Goal: Entertainment & Leisure: Browse casually

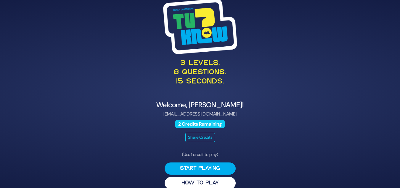
scroll to position [8, 0]
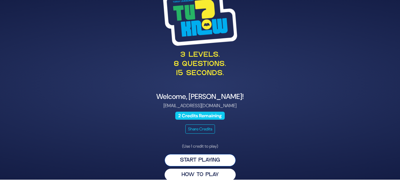
click at [210, 158] on button "Start Playing" at bounding box center [200, 160] width 71 height 12
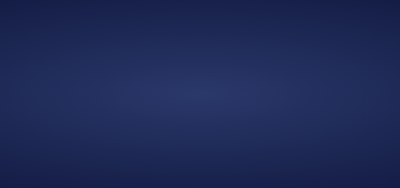
scroll to position [0, 0]
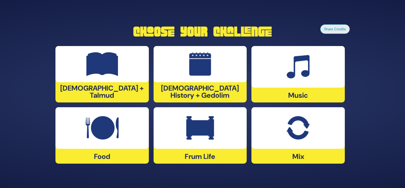
click at [125, 92] on div "Tanach + Talmud" at bounding box center [101, 74] width 93 height 56
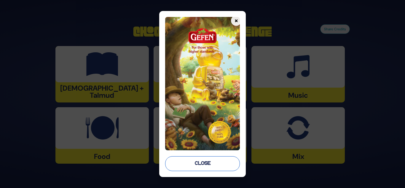
click at [211, 162] on button "Close" at bounding box center [202, 163] width 75 height 15
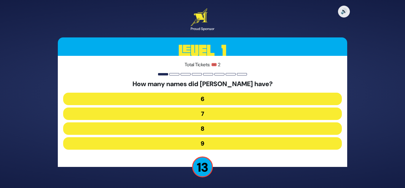
click at [218, 116] on button "7" at bounding box center [202, 113] width 278 height 12
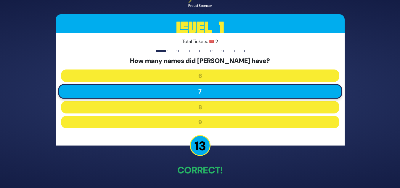
scroll to position [22, 0]
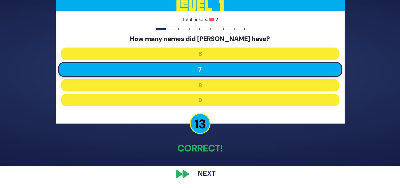
click at [201, 172] on button "Next" at bounding box center [207, 174] width 34 height 14
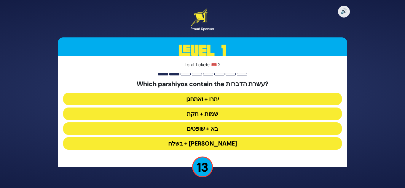
click at [217, 97] on button "יתרו + ואתחנן" at bounding box center [202, 98] width 278 height 12
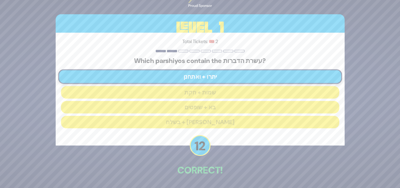
click at [209, 180] on div "🔊 Proud Sponsor Level 1 Total Tickets: 🎟️ 2 Which parshiyos contain the עשרת הד…" at bounding box center [200, 93] width 303 height 231
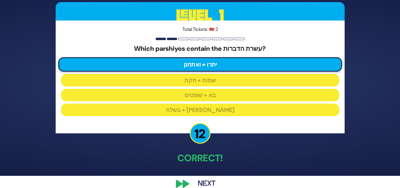
scroll to position [22, 0]
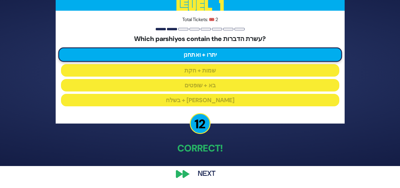
click at [209, 174] on button "Next" at bounding box center [207, 174] width 34 height 14
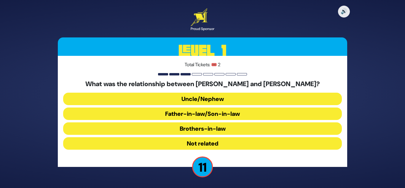
click at [224, 95] on button "Uncle/Nephew" at bounding box center [202, 98] width 278 height 12
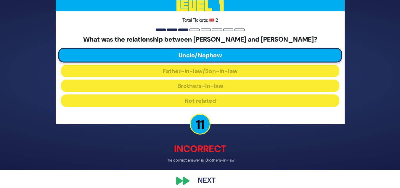
scroll to position [25, 0]
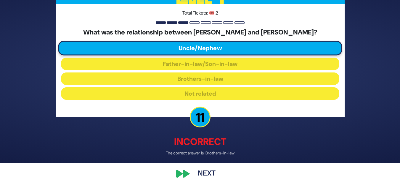
click at [198, 173] on button "Next" at bounding box center [207, 174] width 34 height 14
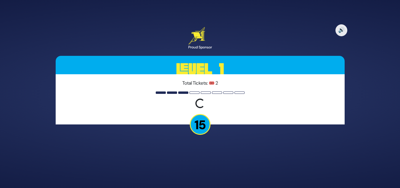
scroll to position [0, 0]
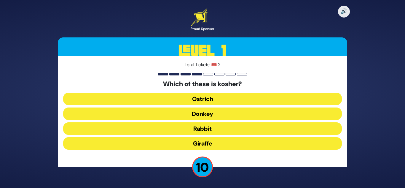
click at [208, 142] on button "Giraffe" at bounding box center [202, 143] width 278 height 12
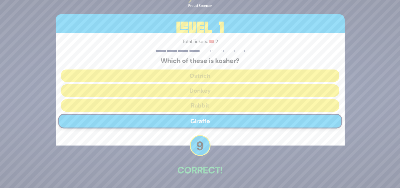
click at [211, 176] on p "Correct!" at bounding box center [200, 170] width 289 height 14
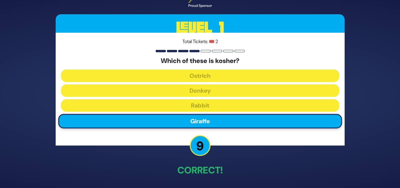
scroll to position [22, 0]
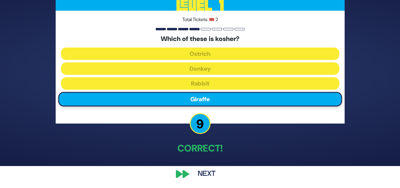
click at [202, 171] on button "Next" at bounding box center [207, 174] width 34 height 14
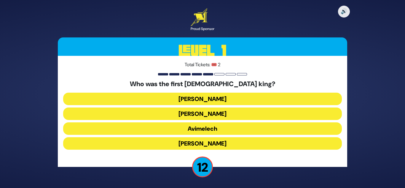
click at [212, 97] on button "Shaul" at bounding box center [202, 98] width 278 height 12
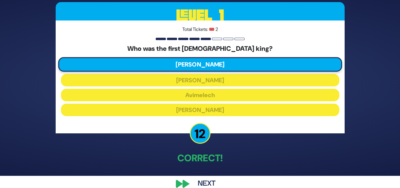
scroll to position [22, 0]
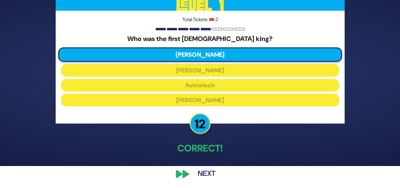
click at [204, 173] on button "Next" at bounding box center [207, 174] width 34 height 14
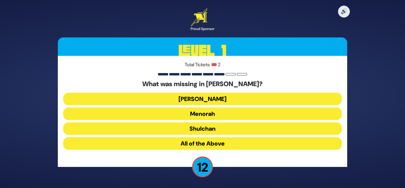
click at [213, 100] on button "Aron" at bounding box center [202, 98] width 278 height 12
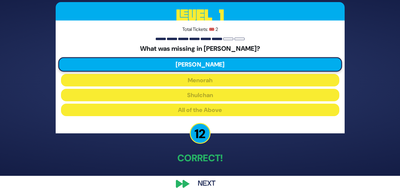
scroll to position [22, 0]
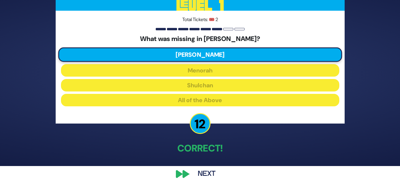
click at [204, 172] on button "Next" at bounding box center [207, 174] width 34 height 14
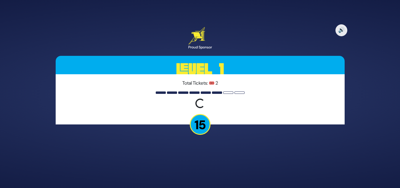
scroll to position [0, 0]
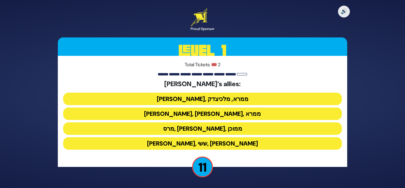
click at [225, 114] on button "ענר, אשכול, ממרא" at bounding box center [202, 113] width 278 height 12
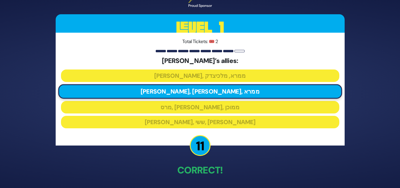
scroll to position [22, 0]
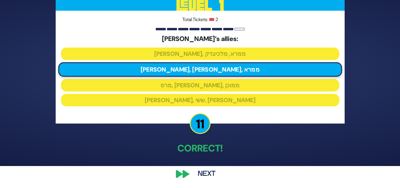
click at [205, 178] on button "Next" at bounding box center [207, 174] width 34 height 14
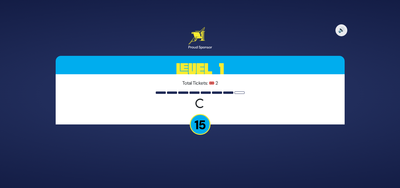
scroll to position [0, 0]
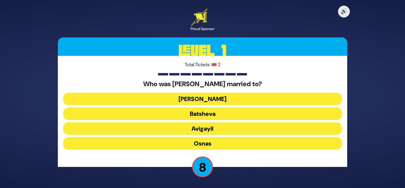
click at [214, 100] on button "Elisheva" at bounding box center [202, 98] width 278 height 12
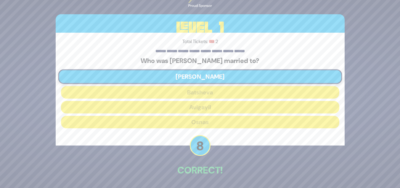
click at [208, 183] on div "🔊 Proud Sponsor Level 1 Total Tickets: 🎟️ 2 Who was Aharon HaKohen married to? …" at bounding box center [200, 93] width 303 height 231
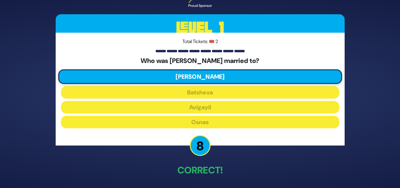
scroll to position [22, 0]
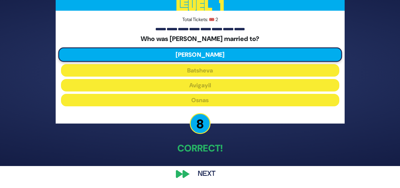
click at [195, 171] on button "Next" at bounding box center [207, 174] width 34 height 14
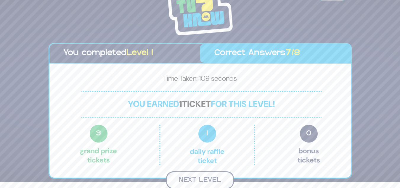
scroll to position [5, 0]
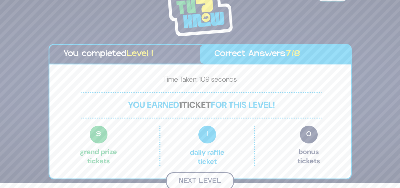
click at [203, 178] on button "Next Level" at bounding box center [200, 180] width 68 height 17
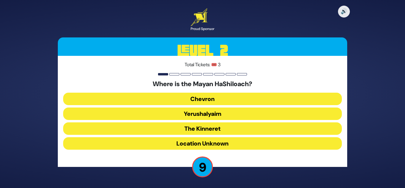
click at [213, 116] on button "Yerushalyaim" at bounding box center [202, 113] width 278 height 12
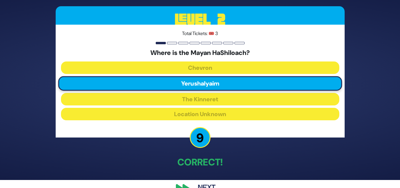
scroll to position [12, 0]
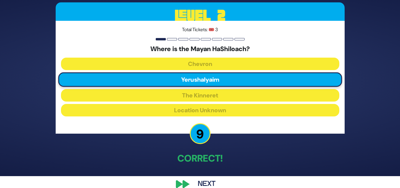
click at [203, 183] on button "Next" at bounding box center [207, 184] width 34 height 14
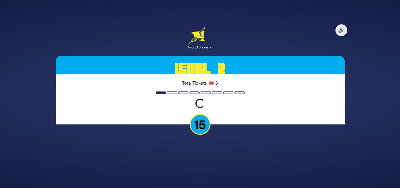
scroll to position [0, 0]
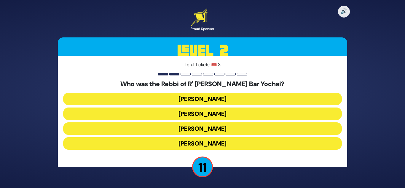
click at [206, 140] on button "Rabbi Akiva" at bounding box center [202, 143] width 278 height 12
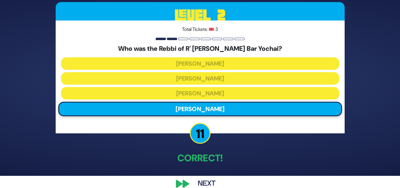
scroll to position [22, 0]
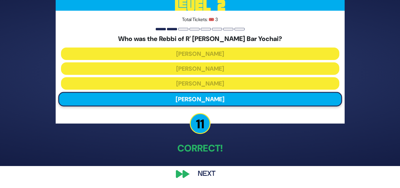
click at [203, 173] on button "Next" at bounding box center [207, 174] width 34 height 14
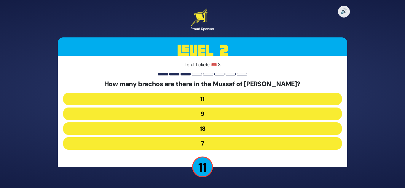
click at [211, 113] on button "9" at bounding box center [202, 113] width 278 height 12
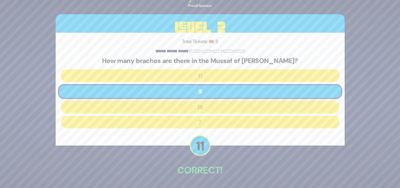
click at [208, 180] on div "🔊 Proud Sponsor Level 2 Total Tickets: 🎟️ 3 How many brachos are there in the M…" at bounding box center [200, 93] width 303 height 231
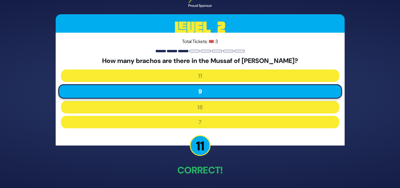
scroll to position [22, 0]
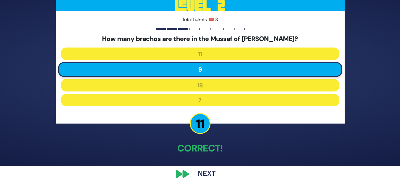
click at [198, 177] on button "Next" at bounding box center [207, 174] width 34 height 14
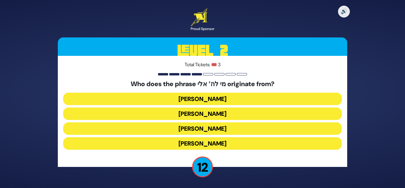
click at [230, 131] on button "Moshe Rabbeinu" at bounding box center [202, 128] width 278 height 12
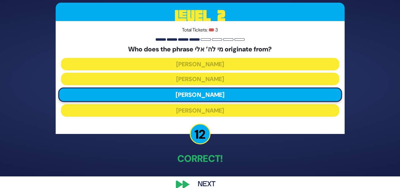
scroll to position [22, 0]
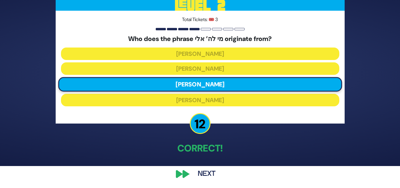
click at [207, 176] on button "Next" at bounding box center [207, 174] width 34 height 14
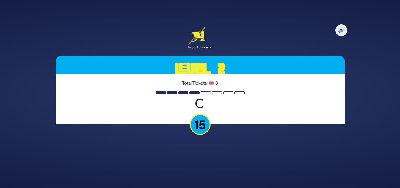
scroll to position [0, 0]
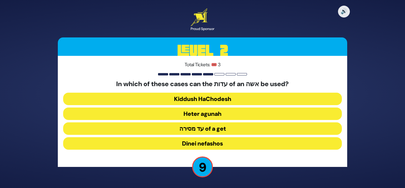
click at [212, 118] on button "Heter agunah" at bounding box center [202, 113] width 278 height 12
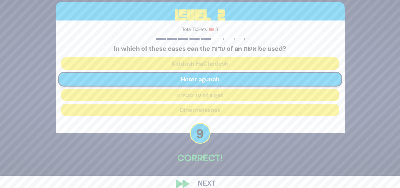
scroll to position [22, 0]
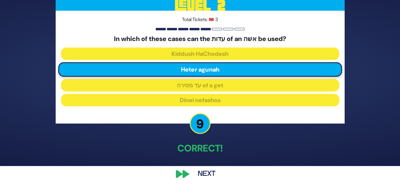
click at [207, 176] on button "Next" at bounding box center [207, 174] width 34 height 14
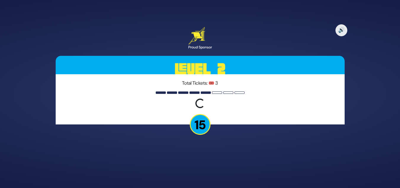
scroll to position [0, 0]
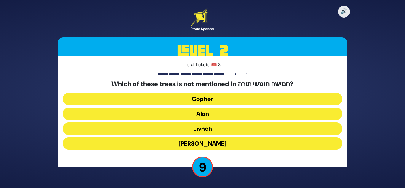
click at [255, 99] on button "Gopher" at bounding box center [202, 98] width 278 height 12
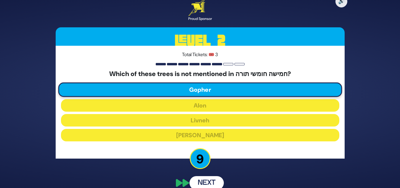
click at [205, 177] on button "Next" at bounding box center [207, 183] width 34 height 14
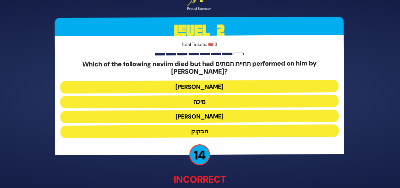
scroll to position [12, 0]
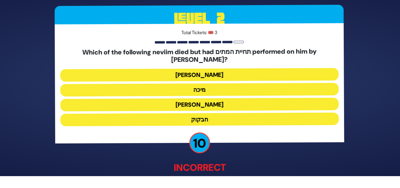
click at [203, 115] on button "חבקוק" at bounding box center [200, 119] width 278 height 12
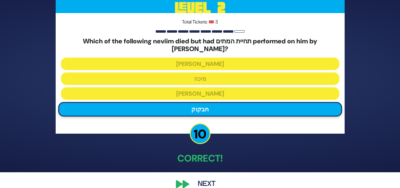
scroll to position [22, 0]
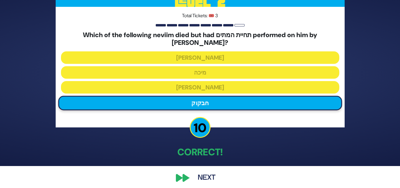
click at [208, 171] on button "Next" at bounding box center [207, 178] width 34 height 14
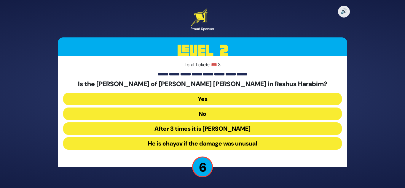
click at [210, 110] on button "No" at bounding box center [202, 113] width 278 height 12
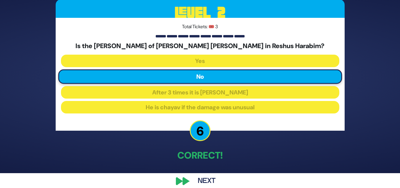
scroll to position [22, 0]
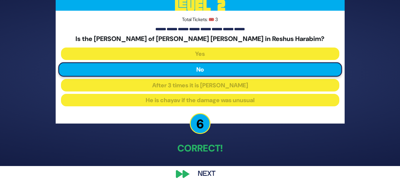
click at [198, 174] on button "Next" at bounding box center [207, 174] width 34 height 14
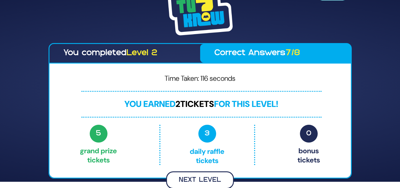
scroll to position [5, 0]
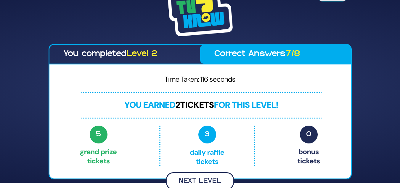
click at [217, 174] on button "Next Level" at bounding box center [200, 180] width 68 height 17
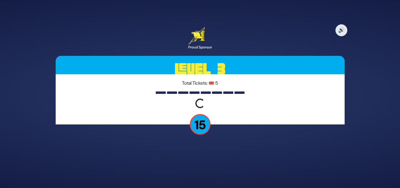
scroll to position [0, 0]
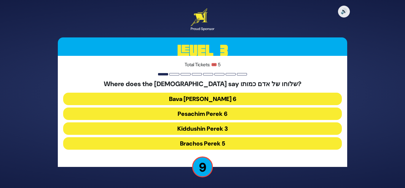
click at [225, 128] on button "Kiddushin Perek 3" at bounding box center [202, 128] width 278 height 12
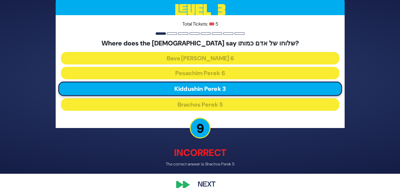
scroll to position [25, 0]
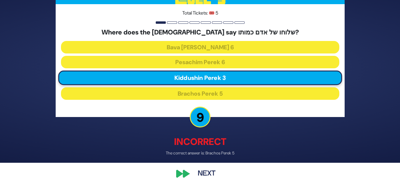
click at [194, 170] on button "Next" at bounding box center [207, 174] width 34 height 14
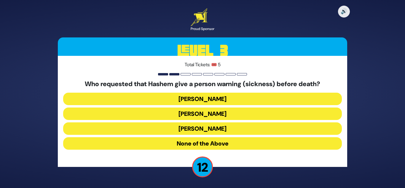
click at [224, 126] on button "Yaakov" at bounding box center [202, 128] width 278 height 12
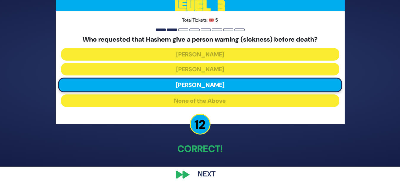
scroll to position [22, 0]
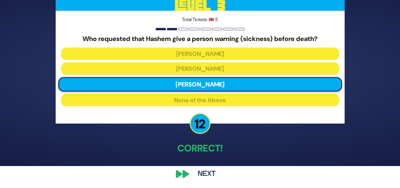
click at [213, 173] on button "Next" at bounding box center [207, 174] width 34 height 14
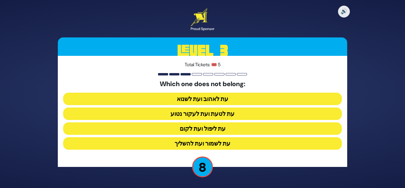
click at [222, 126] on button "עת ליפול ועת לקום" at bounding box center [202, 128] width 278 height 12
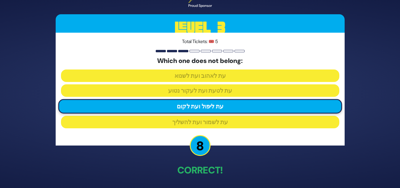
scroll to position [22, 0]
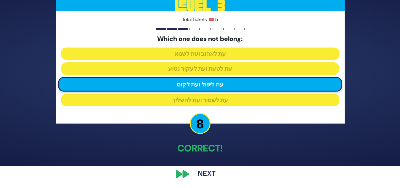
click at [215, 173] on button "Next" at bounding box center [207, 174] width 34 height 14
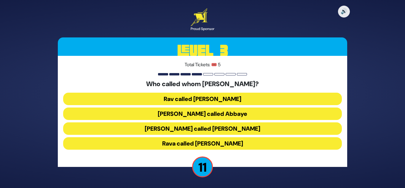
click at [231, 127] on button "Shmuel called Rav Yehuda" at bounding box center [202, 128] width 278 height 12
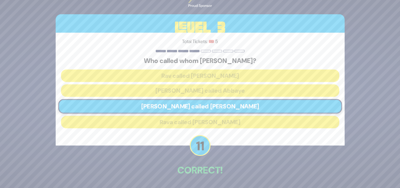
click at [209, 182] on div "🔊 Proud Sponsor Level 3 Total Tickets: 🎟️ 5 Who called whom שיננא? Rav called S…" at bounding box center [200, 93] width 303 height 231
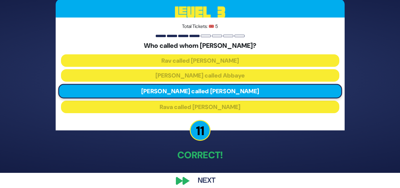
scroll to position [22, 0]
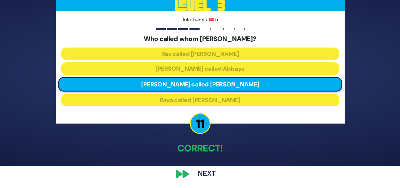
click at [214, 175] on button "Next" at bounding box center [207, 174] width 34 height 14
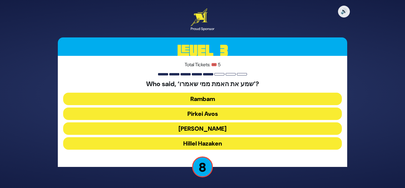
click at [209, 99] on button "Rambam" at bounding box center [202, 98] width 278 height 12
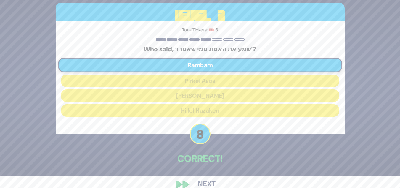
scroll to position [22, 0]
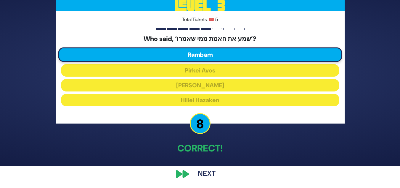
click at [206, 172] on button "Next" at bounding box center [207, 174] width 34 height 14
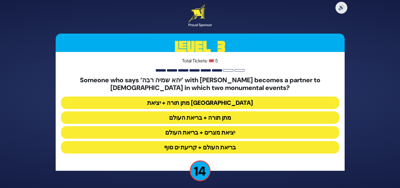
scroll to position [3, 0]
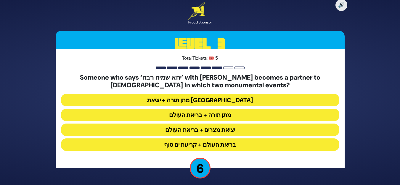
click at [236, 100] on button "מתן תורה + יציאת מצרים" at bounding box center [200, 100] width 278 height 12
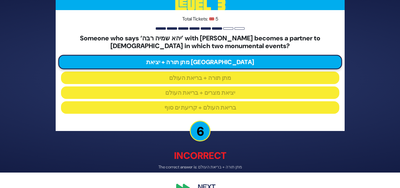
scroll to position [29, 0]
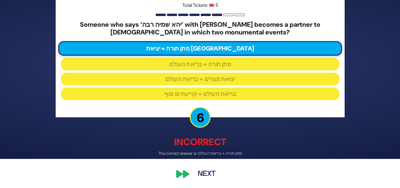
click at [204, 175] on button "Next" at bounding box center [207, 174] width 34 height 14
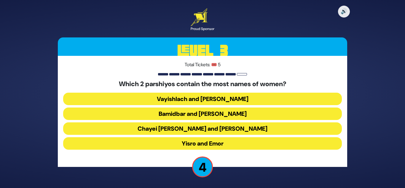
click at [234, 97] on button "Vayishlach and Pinchas" at bounding box center [202, 98] width 278 height 12
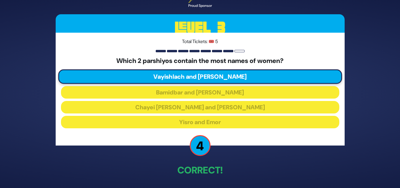
scroll to position [22, 0]
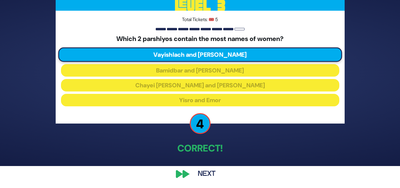
click at [206, 173] on button "Next" at bounding box center [207, 174] width 34 height 14
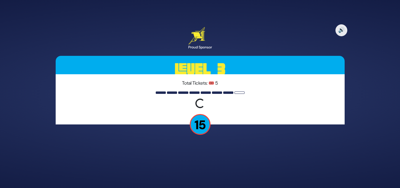
scroll to position [0, 0]
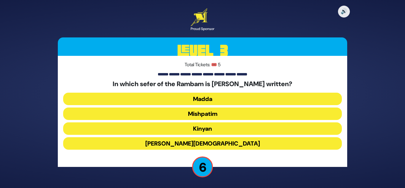
click at [213, 148] on button "Zera’im" at bounding box center [202, 143] width 278 height 12
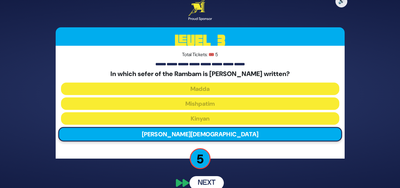
click at [208, 177] on button "Next" at bounding box center [207, 183] width 34 height 14
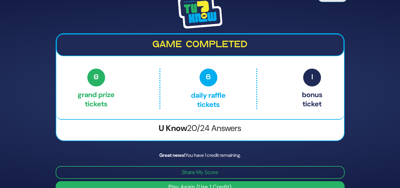
scroll to position [12, 0]
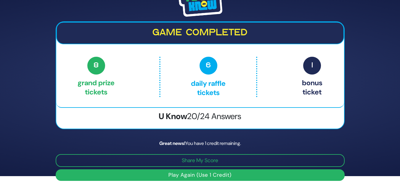
click at [326, 88] on div "8 Grand Prize tickets 6 Daily Raffle tickets 1 Bonus ticket" at bounding box center [200, 78] width 288 height 43
click at [223, 27] on h2 "Game completed" at bounding box center [200, 32] width 277 height 11
click at [297, 177] on button "Play Again (Use 1 Credit)" at bounding box center [200, 175] width 289 height 12
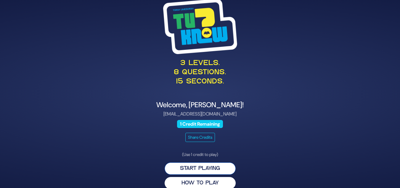
click at [232, 163] on button "Start Playing" at bounding box center [200, 168] width 71 height 12
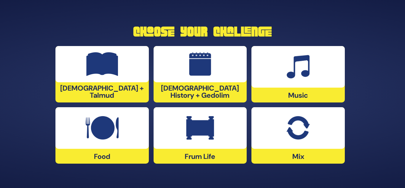
click at [287, 123] on img at bounding box center [297, 128] width 23 height 24
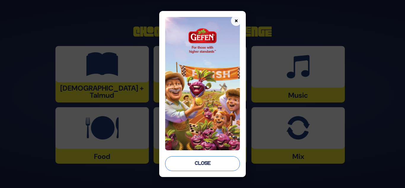
click at [214, 166] on button "Close" at bounding box center [202, 163] width 75 height 15
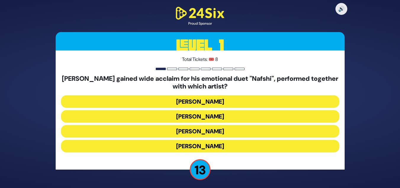
scroll to position [1, 0]
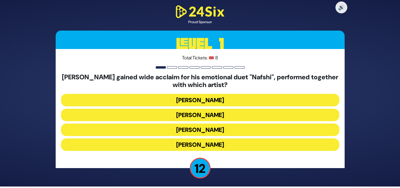
click at [280, 118] on button "Ishay Ribo" at bounding box center [200, 114] width 278 height 12
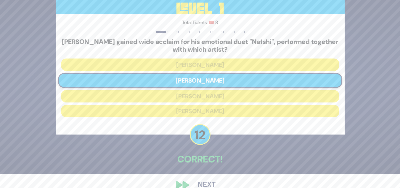
scroll to position [25, 0]
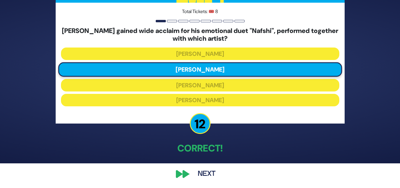
click at [324, 157] on div "🔊 Proud Sponsor Level 1 Total Tickets: 🎟️ 8 Motty Steinmetz gained wide acclaim…" at bounding box center [200, 69] width 303 height 236
click at [209, 176] on button "Next" at bounding box center [207, 174] width 34 height 14
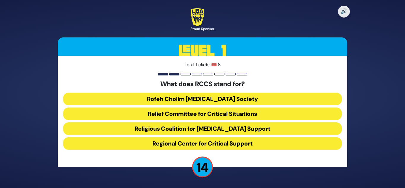
click at [404, 170] on div "🔊 Proud Sponsor Level 1 Total Tickets: 🎟️ 8 What does RCCS stand for? Rofeh Cho…" at bounding box center [202, 94] width 405 height 188
drag, startPoint x: 404, startPoint y: 170, endPoint x: 403, endPoint y: 178, distance: 8.0
click at [403, 178] on div "🔊 Proud Sponsor Level 1 Total Tickets: 🎟️ 8 What does RCCS stand for? Rofeh Cho…" at bounding box center [202, 94] width 405 height 188
click at [227, 97] on button "Rofeh Cholim Cancer Society" at bounding box center [202, 98] width 278 height 12
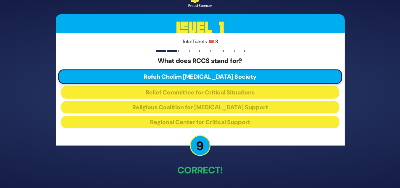
scroll to position [22, 0]
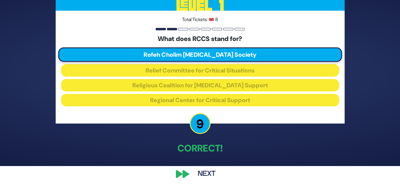
click at [196, 174] on button "Next" at bounding box center [207, 174] width 34 height 14
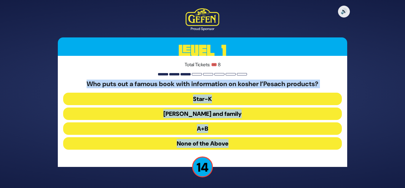
click at [404, 168] on div "🔊 Proud Sponsor Level 1 Total Tickets: 🎟️ 8 Who puts out a famous book with inf…" at bounding box center [202, 94] width 405 height 188
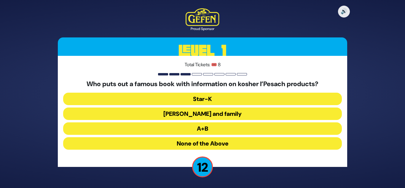
click at [278, 112] on button "Rabbi Blumenkrantz and family" at bounding box center [202, 113] width 278 height 12
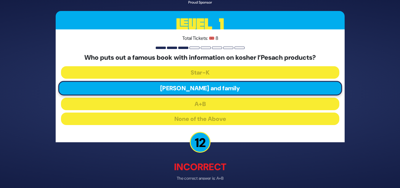
scroll to position [25, 0]
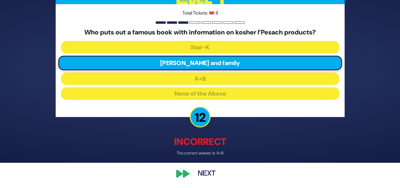
click at [205, 170] on button "Next" at bounding box center [207, 174] width 34 height 14
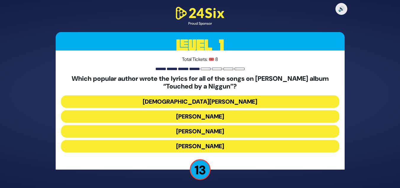
scroll to position [1, 0]
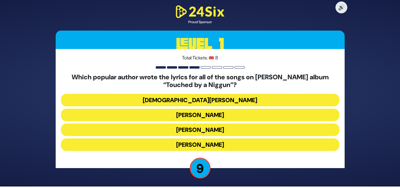
click at [254, 100] on button "Rabbi Yechiel Spero" at bounding box center [200, 100] width 278 height 12
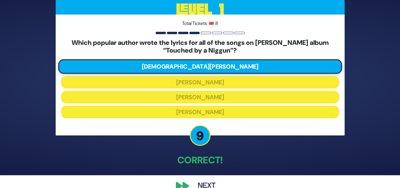
scroll to position [25, 0]
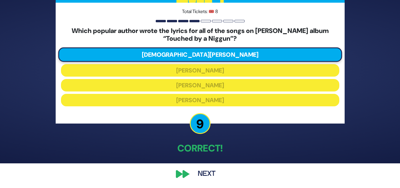
click at [207, 176] on button "Next" at bounding box center [207, 174] width 34 height 14
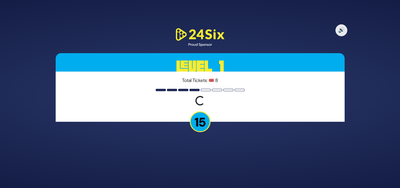
scroll to position [0, 0]
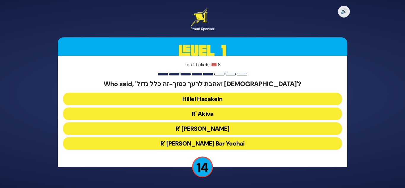
click at [404, 170] on div "🔊 Proud Sponsor Level 1 Total Tickets: 🎟️ 8 Who said, 'ואהבת לרעך כמוך-זה כלל ג…" at bounding box center [202, 94] width 405 height 188
drag, startPoint x: 404, startPoint y: 170, endPoint x: 402, endPoint y: 187, distance: 17.0
click at [402, 187] on div "🔊 Proud Sponsor Level 1 Total Tickets: 🎟️ 8 Who said, 'ואהבת לרעך כמוך-זה כלל ג…" at bounding box center [202, 94] width 405 height 188
click at [225, 111] on button "R' Akiva" at bounding box center [202, 113] width 278 height 12
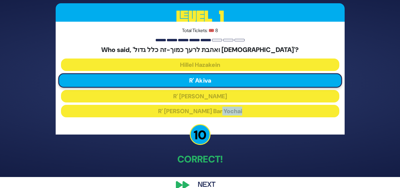
scroll to position [22, 0]
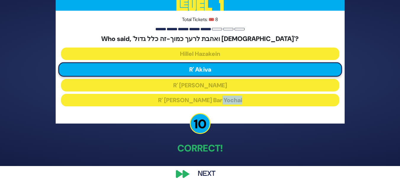
click at [210, 168] on button "Next" at bounding box center [207, 174] width 34 height 14
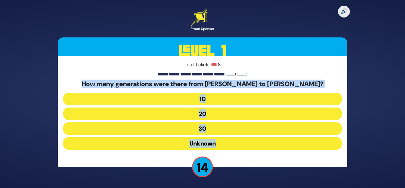
click at [363, 138] on div "🔊 Proud Sponsor Level 1 Total Tickets: 🎟️ 8 How many generations were there fro…" at bounding box center [202, 94] width 405 height 188
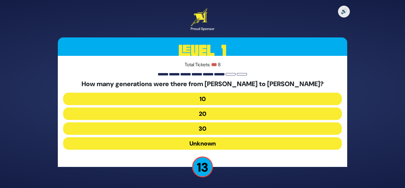
click at [271, 94] on button "10" at bounding box center [202, 98] width 278 height 12
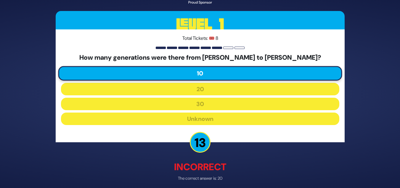
click at [256, 105] on div "How many generations were there from Adam to Avraham? 10 20 30 Unknown" at bounding box center [200, 90] width 278 height 73
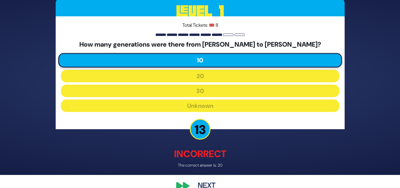
scroll to position [25, 0]
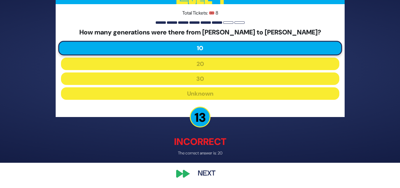
click at [207, 170] on button "Next" at bounding box center [207, 174] width 34 height 14
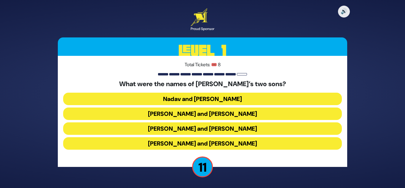
click at [226, 143] on button "Gershom and Eliezer" at bounding box center [202, 143] width 278 height 12
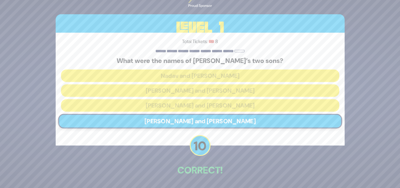
click at [204, 181] on div "🔊 Proud Sponsor Level 1 Total Tickets: 🎟️ 8 What were the names of Moshe Rabbei…" at bounding box center [200, 93] width 303 height 231
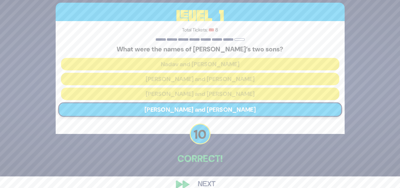
scroll to position [22, 0]
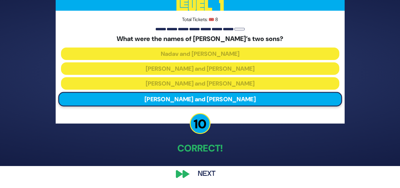
click at [199, 175] on button "Next" at bounding box center [207, 174] width 34 height 14
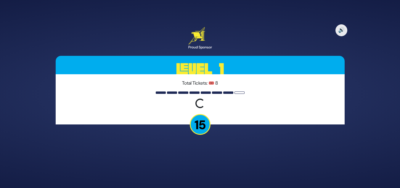
scroll to position [0, 0]
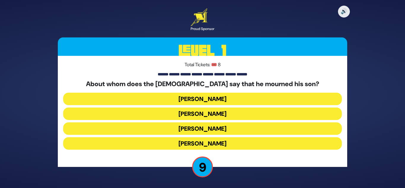
click at [246, 110] on button "Yaakov Avinu" at bounding box center [202, 113] width 278 height 12
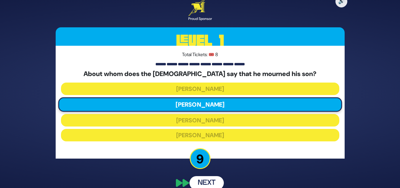
click at [201, 182] on button "Next" at bounding box center [207, 183] width 34 height 14
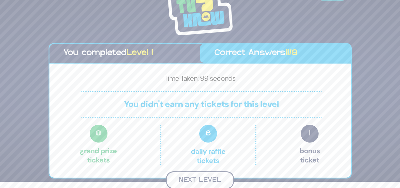
scroll to position [5, 0]
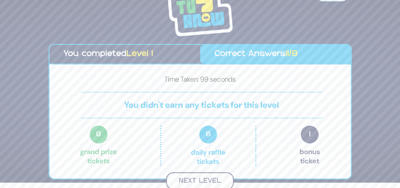
click at [224, 176] on button "Next Level" at bounding box center [200, 180] width 68 height 17
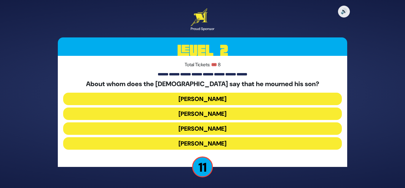
click at [220, 116] on button "Yaakov Avinu" at bounding box center [202, 113] width 278 height 12
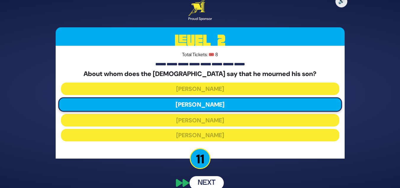
click at [214, 185] on button "Next" at bounding box center [207, 183] width 34 height 14
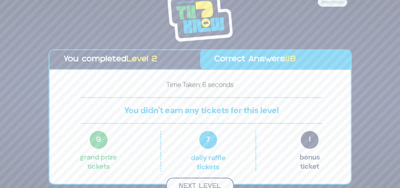
click at [203, 181] on button "Next Level" at bounding box center [200, 185] width 68 height 17
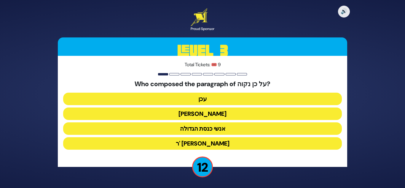
click at [233, 98] on button "עכן" at bounding box center [202, 98] width 278 height 12
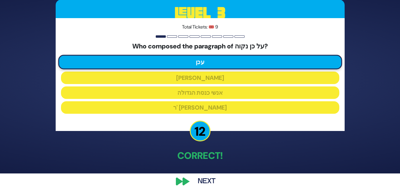
scroll to position [22, 0]
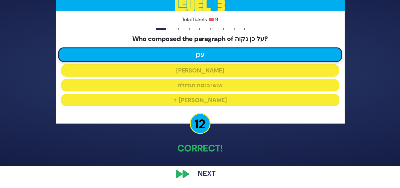
click at [206, 172] on button "Next" at bounding box center [207, 174] width 34 height 14
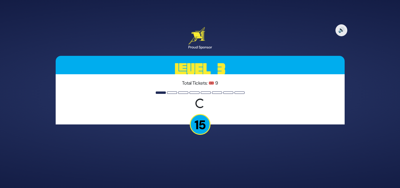
scroll to position [0, 0]
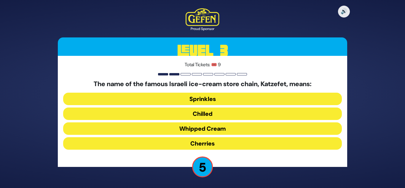
click at [211, 131] on button "Whipped Cream" at bounding box center [202, 128] width 278 height 12
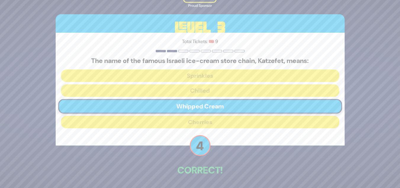
click at [209, 176] on p "Correct!" at bounding box center [200, 170] width 289 height 14
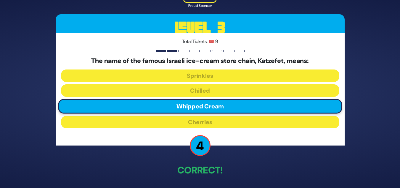
scroll to position [22, 0]
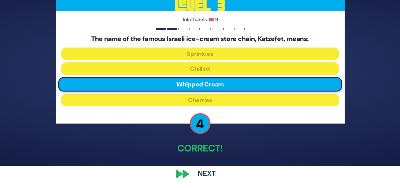
click at [208, 174] on button "Next" at bounding box center [207, 174] width 34 height 14
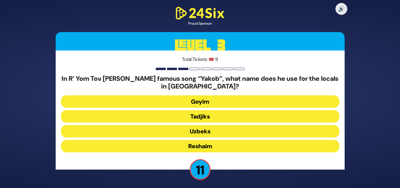
click at [217, 115] on button "Tadjiks" at bounding box center [200, 116] width 278 height 12
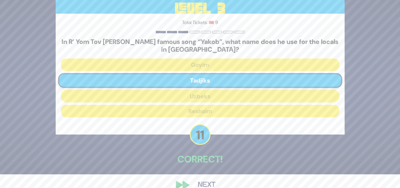
scroll to position [25, 0]
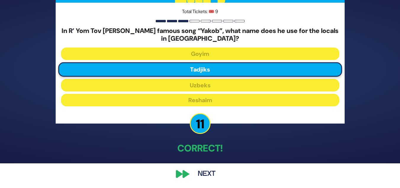
click at [206, 171] on button "Next" at bounding box center [207, 174] width 34 height 14
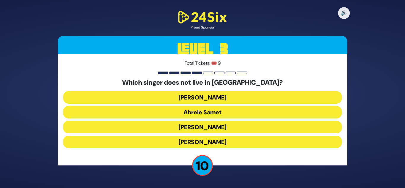
click at [204, 140] on button "Eitan Katz" at bounding box center [202, 141] width 278 height 12
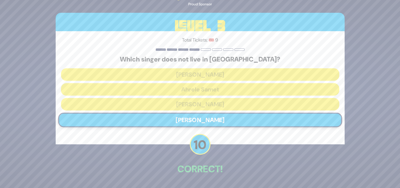
click at [211, 180] on div "🔊 Proud Sponsor Level 3 Total Tickets: 🎟️ 9 Which singer does not live in Israe…" at bounding box center [200, 94] width 303 height 229
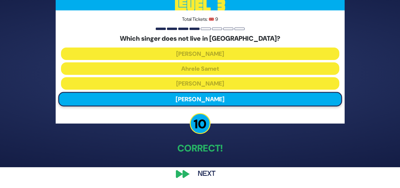
click at [213, 173] on button "Next" at bounding box center [207, 174] width 34 height 14
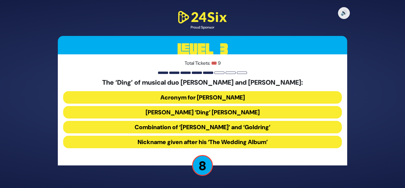
click at [246, 97] on button "Acronym for Dovid Nachman Golding" at bounding box center [202, 97] width 278 height 12
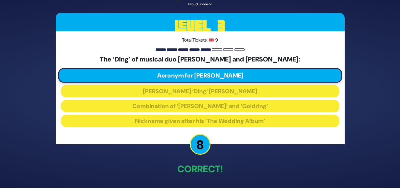
scroll to position [21, 0]
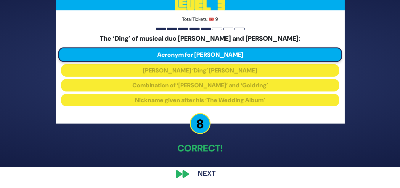
click at [195, 172] on button "Next" at bounding box center [207, 174] width 34 height 14
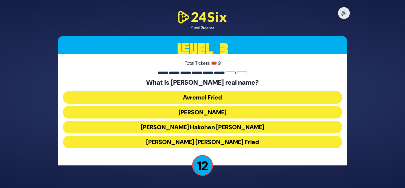
click at [206, 125] on button "Avraham Shabsi Hakohen Friedman" at bounding box center [202, 127] width 278 height 12
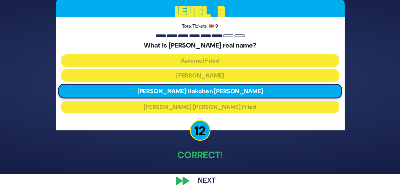
scroll to position [21, 0]
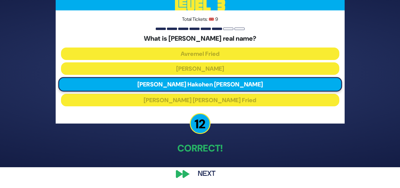
click at [209, 172] on button "Next" at bounding box center [207, 174] width 34 height 14
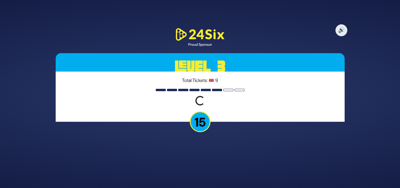
scroll to position [0, 0]
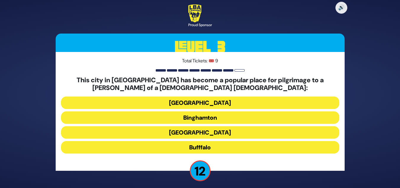
click at [259, 147] on button "Bufffalo" at bounding box center [200, 147] width 278 height 12
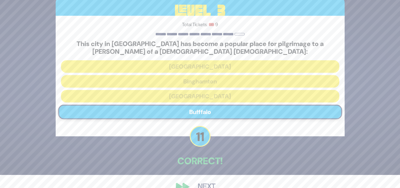
scroll to position [26, 0]
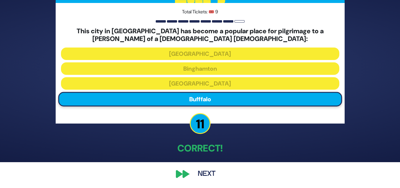
click at [198, 175] on button "Next" at bounding box center [207, 174] width 34 height 14
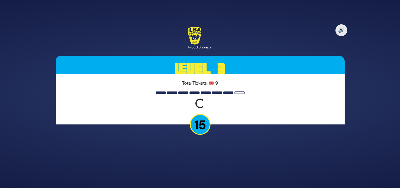
scroll to position [0, 0]
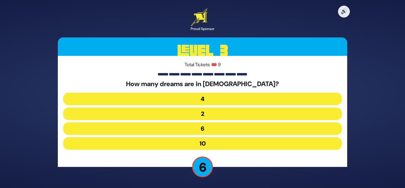
click at [212, 97] on button "4" at bounding box center [202, 98] width 278 height 12
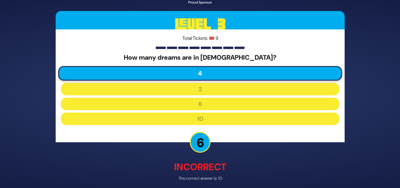
click at [209, 182] on div "🔊 Proud Sponsor Level 3 Total Tickets: 🎟️ 9 How many dreams are in ספר בראשית? …" at bounding box center [200, 94] width 303 height 238
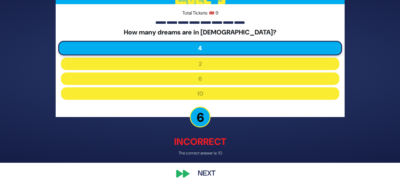
click at [206, 176] on button "Next" at bounding box center [207, 174] width 34 height 14
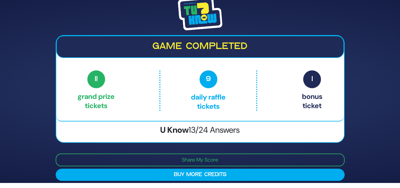
scroll to position [0, 0]
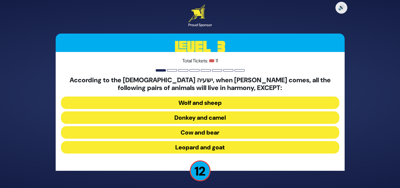
scroll to position [3, 0]
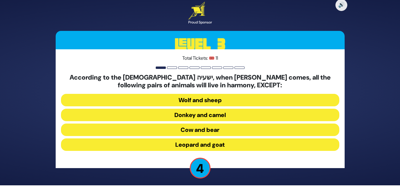
click at [221, 131] on button "Cow and bear" at bounding box center [200, 129] width 278 height 12
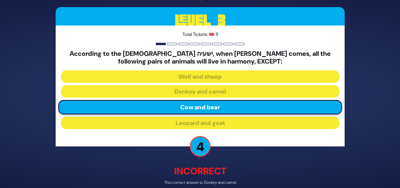
scroll to position [29, 0]
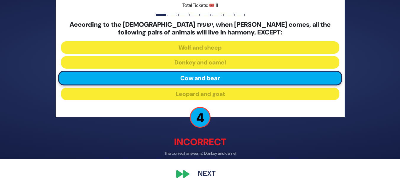
click at [205, 169] on button "Next" at bounding box center [207, 174] width 34 height 14
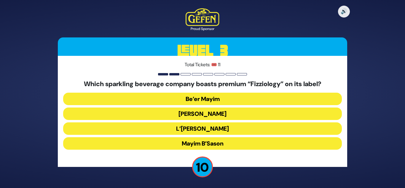
click at [224, 100] on button "Be’er Mayim" at bounding box center [202, 98] width 278 height 12
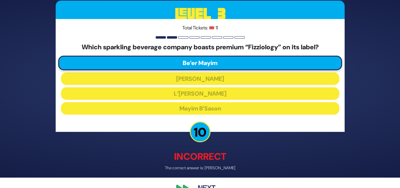
scroll to position [11, 0]
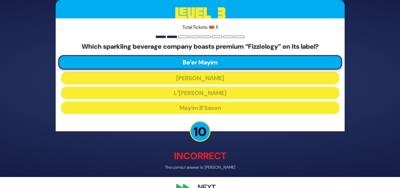
click at [205, 185] on button "Next" at bounding box center [207, 188] width 34 height 14
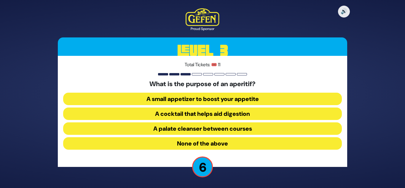
click at [198, 145] on button "None of the above" at bounding box center [202, 143] width 278 height 12
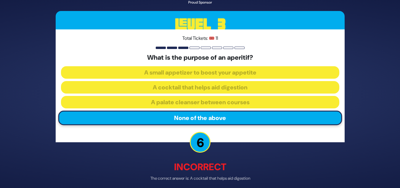
click at [199, 181] on div "🔊 Proud Sponsor Level 3 Total Tickets: 🎟️ 11 What is the purpose of an aperitif…" at bounding box center [200, 94] width 303 height 238
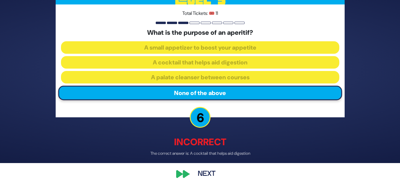
scroll to position [25, 0]
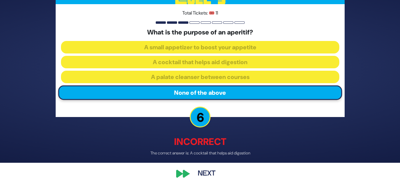
click at [200, 169] on button "Next" at bounding box center [207, 174] width 34 height 14
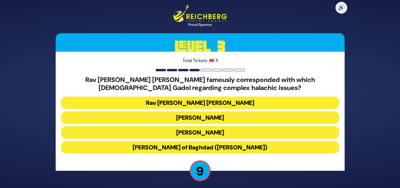
click at [201, 147] on button "Rav Yosef Chaim of Baghdad (Ben Ish Chai)" at bounding box center [200, 147] width 278 height 12
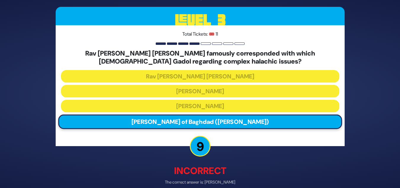
click at [206, 183] on p "The correct answer is: Rav Yaakov Shaul Elyashar" at bounding box center [200, 182] width 289 height 6
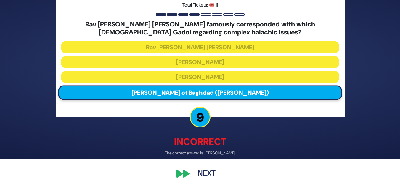
click at [202, 172] on button "Next" at bounding box center [207, 174] width 34 height 14
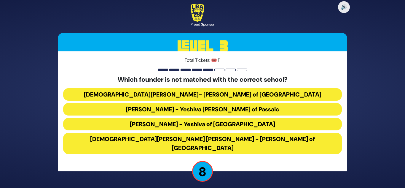
click at [210, 143] on button "Rabbi Osher Lemel Ehrenreich - Bais Yaakov of Miami" at bounding box center [202, 142] width 278 height 21
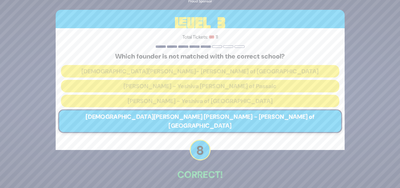
scroll to position [22, 0]
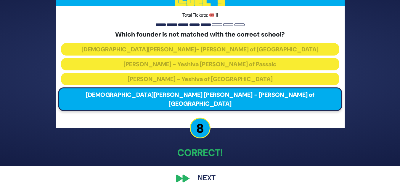
click at [199, 172] on button "Next" at bounding box center [207, 178] width 34 height 14
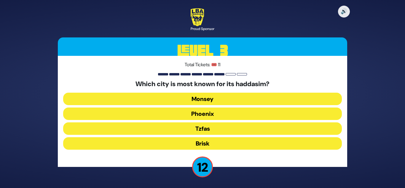
click at [194, 114] on button "Phoenix" at bounding box center [202, 113] width 278 height 12
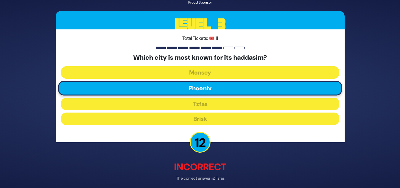
scroll to position [25, 0]
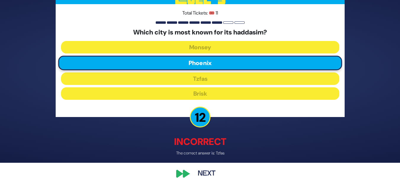
click at [196, 176] on button "Next" at bounding box center [207, 174] width 34 height 14
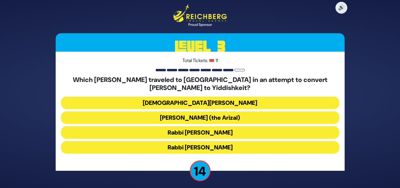
scroll to position [3, 0]
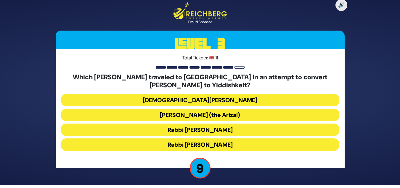
click at [202, 150] on button "Rabbi Shlomo Molcho" at bounding box center [200, 144] width 278 height 12
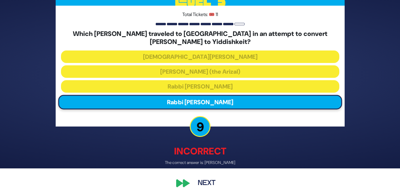
scroll to position [29, 0]
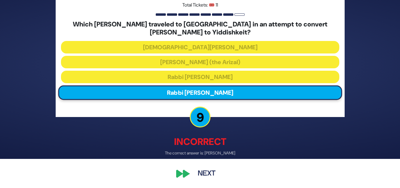
click at [205, 169] on button "Next" at bounding box center [207, 174] width 34 height 14
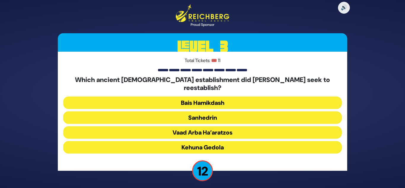
click at [268, 111] on button "Sanhedrin" at bounding box center [202, 117] width 278 height 12
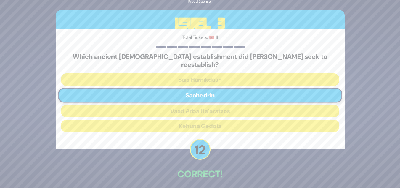
click at [202, 184] on div "🔊 Proud Sponsor Level 3 Total Tickets: 🎟️ 11 Which ancient Jewish establishment…" at bounding box center [200, 93] width 303 height 239
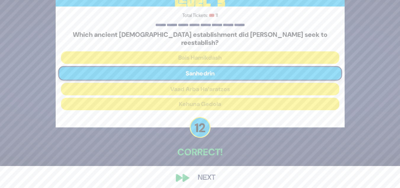
click at [203, 175] on button "Next" at bounding box center [207, 178] width 34 height 14
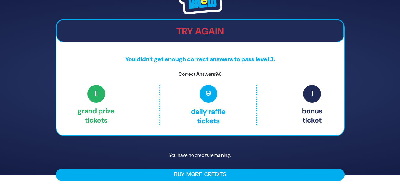
scroll to position [0, 0]
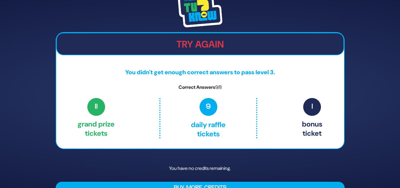
click at [196, 39] on h2 "Try Again" at bounding box center [200, 44] width 287 height 11
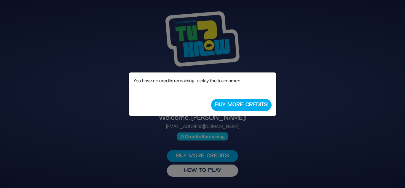
click at [286, 118] on div "No Credits Remaining You have no credits remaining to play the tournament. Buy …" at bounding box center [202, 94] width 405 height 188
drag, startPoint x: 404, startPoint y: 154, endPoint x: 206, endPoint y: 94, distance: 207.2
click at [206, 94] on div "No Credits Remaining You have no credits remaining to play the tournament. Buy …" at bounding box center [202, 94] width 405 height 188
